Goal: Find specific page/section: Find specific page/section

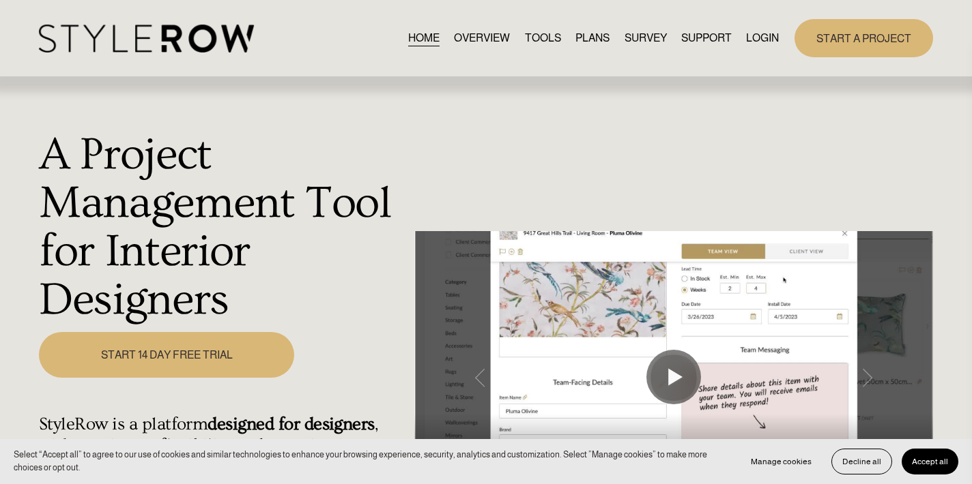
click at [759, 39] on link "LOGIN" at bounding box center [762, 38] width 33 height 18
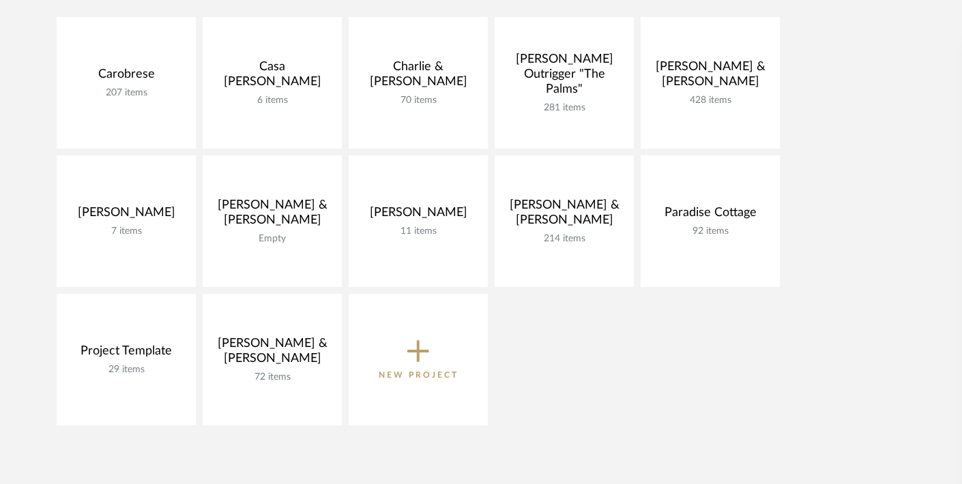
scroll to position [321, 0]
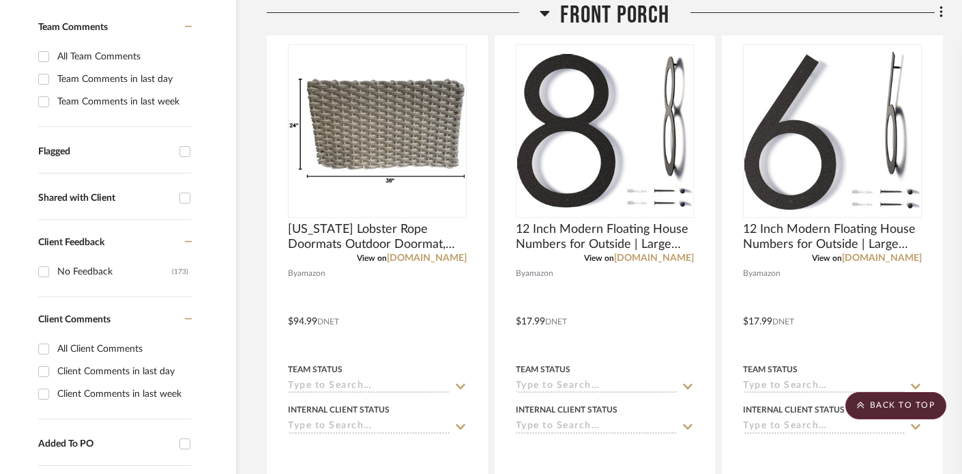
scroll to position [396, 20]
click at [547, 10] on icon at bounding box center [545, 12] width 10 height 5
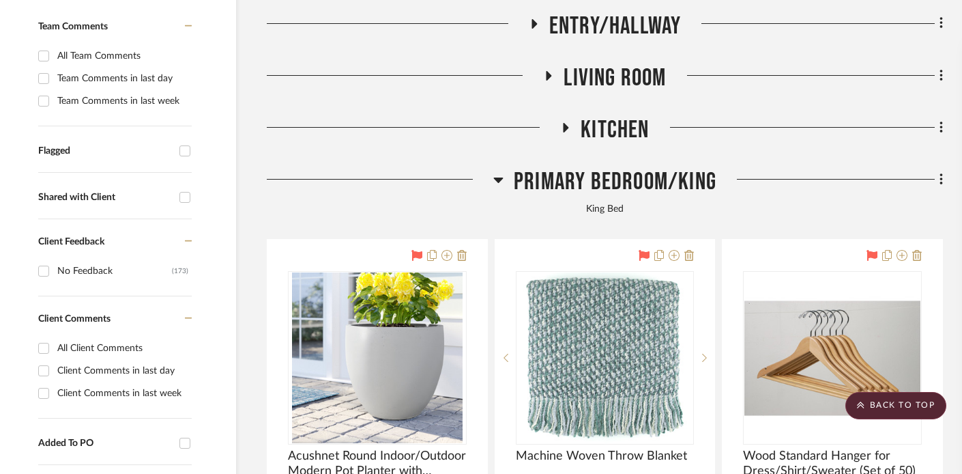
click at [500, 177] on icon at bounding box center [499, 179] width 10 height 5
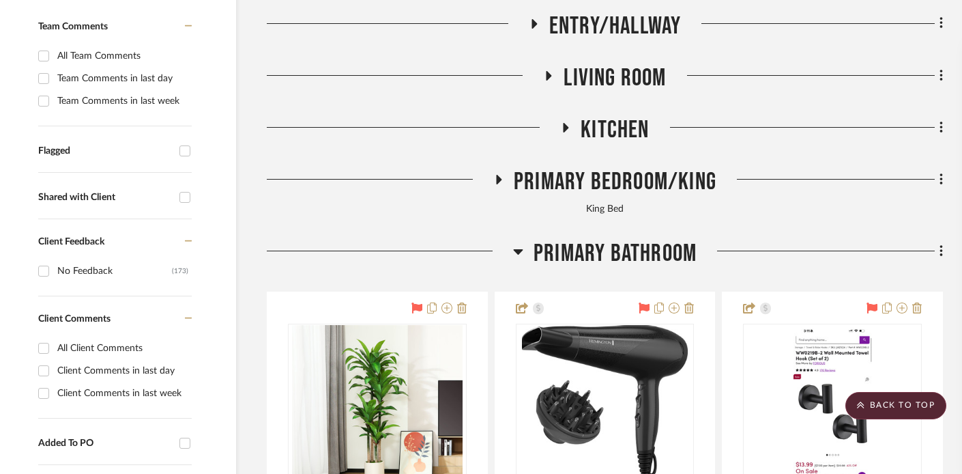
click at [519, 249] on icon at bounding box center [518, 251] width 10 height 5
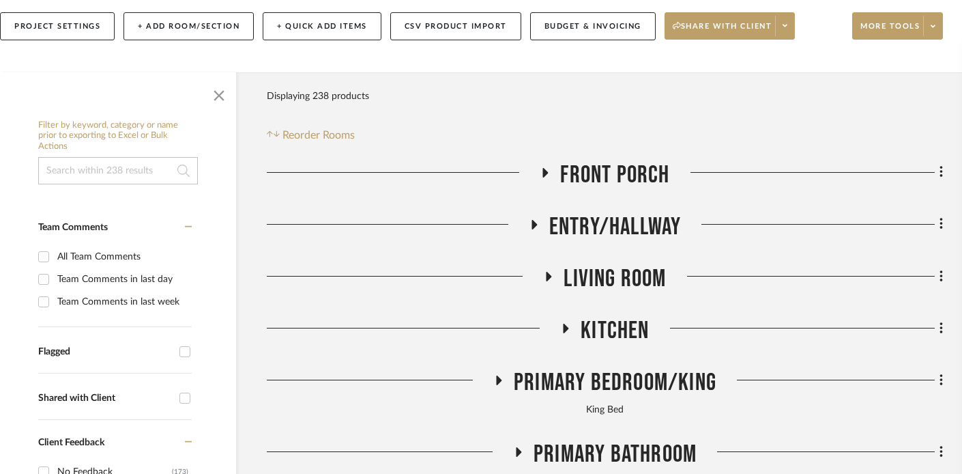
scroll to position [200, 20]
